Goal: Task Accomplishment & Management: Use online tool/utility

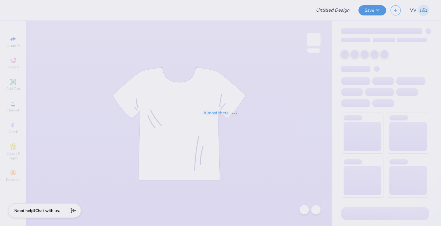
type input "[GEOGRAPHIC_DATA] : [PERSON_NAME]"
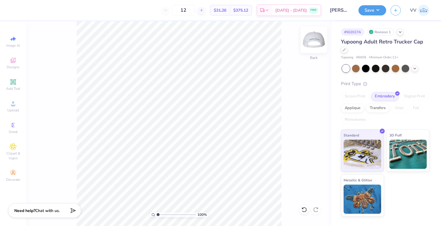
click at [314, 40] on img at bounding box center [313, 39] width 23 height 23
click at [315, 40] on img at bounding box center [313, 39] width 23 height 23
click at [15, 109] on span "Upload" at bounding box center [13, 110] width 12 height 5
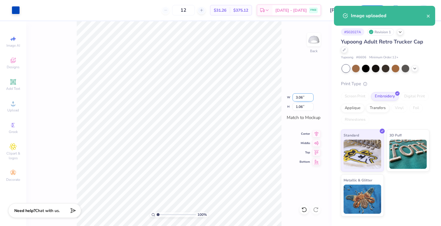
click at [303, 98] on input "3.06" at bounding box center [302, 97] width 21 height 8
type input "4.75"
type input "1.64"
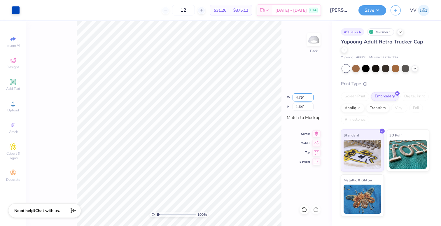
click at [302, 94] on input "4.75" at bounding box center [302, 97] width 21 height 8
type input "5"
